Goal: Task Accomplishment & Management: Manage account settings

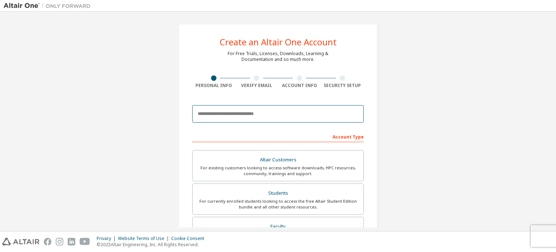
drag, startPoint x: 0, startPoint y: 0, endPoint x: 216, endPoint y: 116, distance: 244.8
click at [216, 116] on input "email" at bounding box center [278, 113] width 172 height 17
type input "**********"
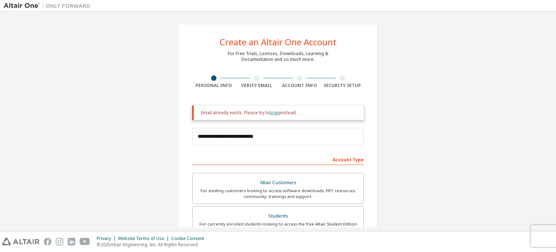
click at [272, 115] on link "login" at bounding box center [275, 112] width 11 height 6
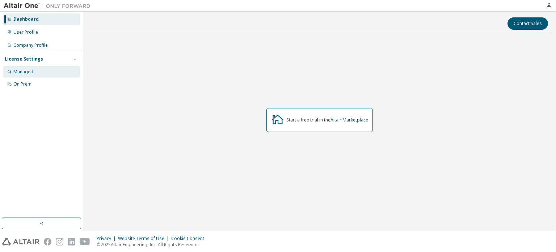
click at [47, 71] on div "Managed" at bounding box center [41, 72] width 77 height 12
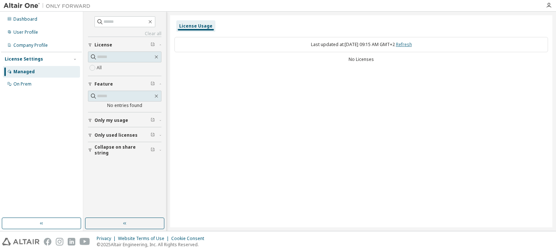
click at [405, 45] on link "Refresh" at bounding box center [404, 44] width 16 height 6
click at [134, 133] on span "Only used licenses" at bounding box center [116, 135] width 43 height 6
click at [113, 142] on div "Yes No" at bounding box center [125, 150] width 74 height 17
click at [39, 18] on div "Dashboard" at bounding box center [41, 19] width 77 height 12
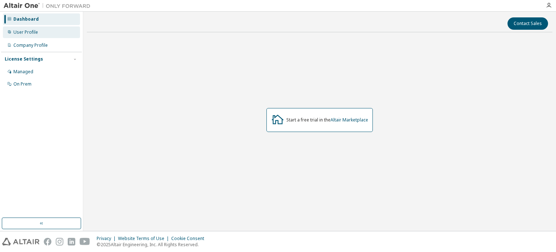
click at [32, 33] on div "User Profile" at bounding box center [25, 32] width 25 height 6
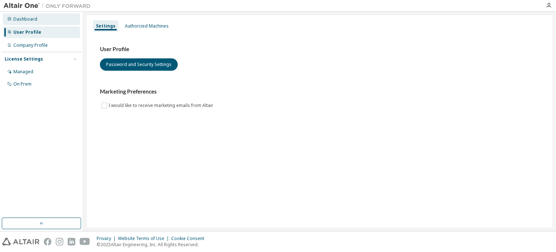
click at [41, 23] on div "Dashboard" at bounding box center [41, 19] width 77 height 12
